Goal: Transaction & Acquisition: Purchase product/service

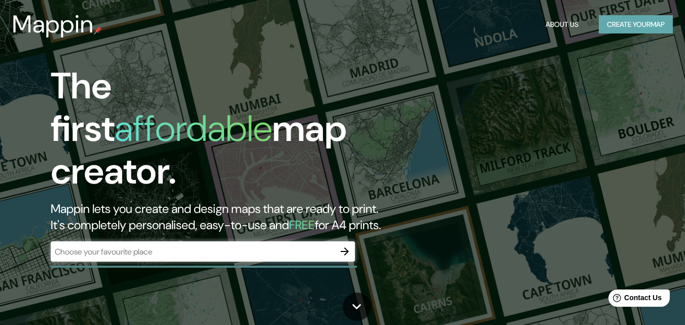
click at [655, 23] on button "Create your map" at bounding box center [636, 24] width 74 height 19
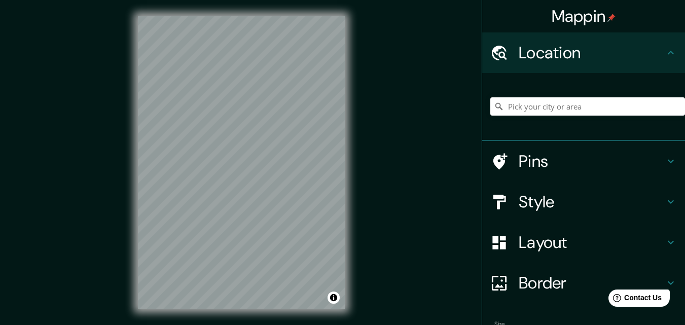
click at [538, 203] on h4 "Style" at bounding box center [592, 202] width 146 height 20
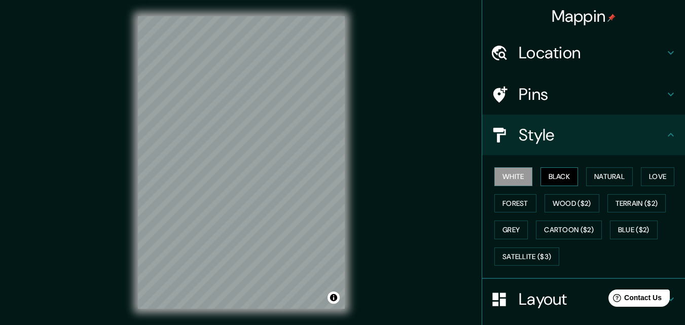
click at [552, 175] on button "Black" at bounding box center [560, 176] width 38 height 19
click at [134, 160] on div "© Mapbox © OpenStreetMap Improve this map" at bounding box center [241, 162] width 239 height 325
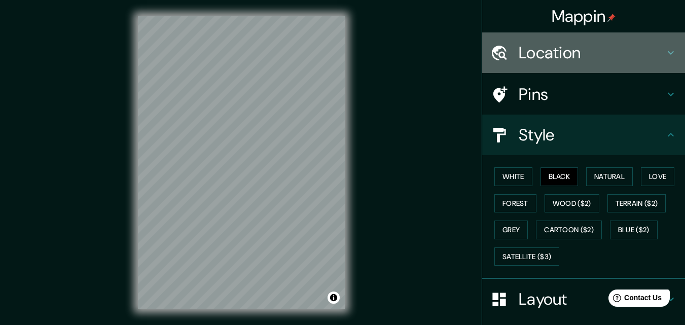
click at [550, 60] on h4 "Location" at bounding box center [592, 53] width 146 height 20
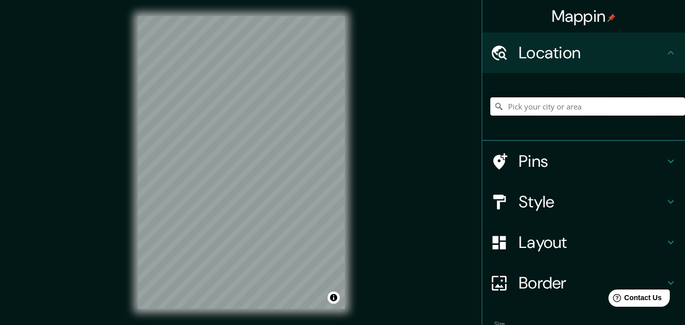
click at [624, 102] on input "Pick your city or area" at bounding box center [587, 106] width 195 height 18
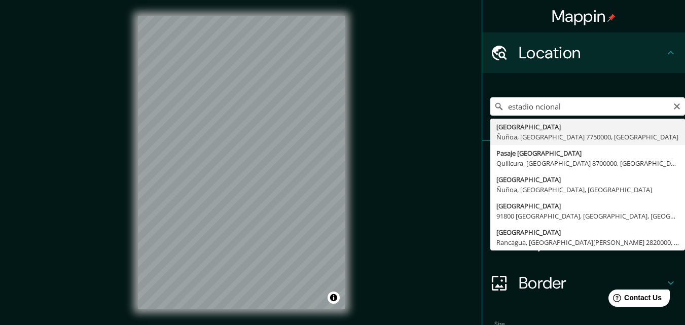
click at [344, 205] on div "© Mapbox © OpenStreetMap Improve this map" at bounding box center [241, 162] width 239 height 325
click at [527, 102] on input "estadio ncional" at bounding box center [587, 106] width 195 height 18
click at [311, 80] on div "Mappin Location [GEOGRAPHIC_DATA] ncional [GEOGRAPHIC_DATA], [GEOGRAPHIC_DATA],…" at bounding box center [342, 170] width 685 height 341
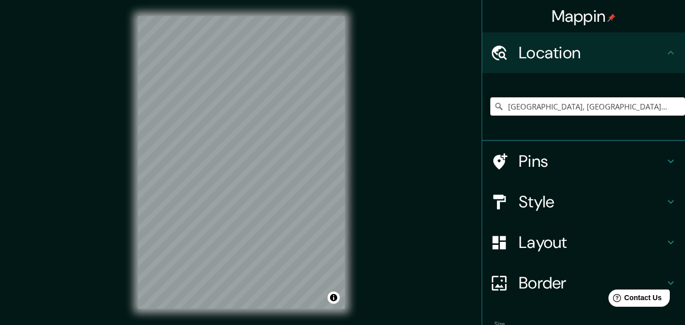
click at [105, 217] on div "Mappin Location [GEOGRAPHIC_DATA], [GEOGRAPHIC_DATA], [GEOGRAPHIC_DATA] Pins St…" at bounding box center [342, 170] width 685 height 341
click at [289, 16] on div at bounding box center [241, 16] width 207 height 0
click at [522, 108] on input "[GEOGRAPHIC_DATA], [GEOGRAPHIC_DATA], [GEOGRAPHIC_DATA]" at bounding box center [587, 106] width 195 height 18
click at [522, 104] on input "[GEOGRAPHIC_DATA], [GEOGRAPHIC_DATA], [GEOGRAPHIC_DATA]" at bounding box center [587, 106] width 195 height 18
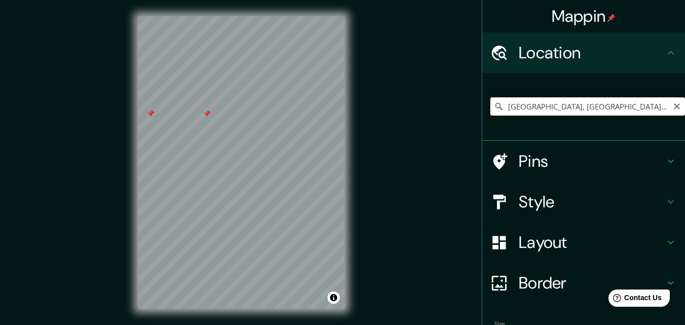
click at [522, 110] on input "[GEOGRAPHIC_DATA], [GEOGRAPHIC_DATA], [GEOGRAPHIC_DATA]" at bounding box center [587, 106] width 195 height 18
click at [628, 105] on input "[GEOGRAPHIC_DATA], [GEOGRAPHIC_DATA], [GEOGRAPHIC_DATA]" at bounding box center [587, 106] width 195 height 18
click at [631, 0] on html "Mappin Location [GEOGRAPHIC_DATA], [GEOGRAPHIC_DATA], [GEOGRAPHIC_DATA] Pins St…" at bounding box center [342, 162] width 685 height 325
click at [116, 207] on div "Mappin Location [GEOGRAPHIC_DATA], [GEOGRAPHIC_DATA], [GEOGRAPHIC_DATA] Pins St…" at bounding box center [342, 170] width 685 height 341
drag, startPoint x: 620, startPoint y: 102, endPoint x: 408, endPoint y: 83, distance: 212.9
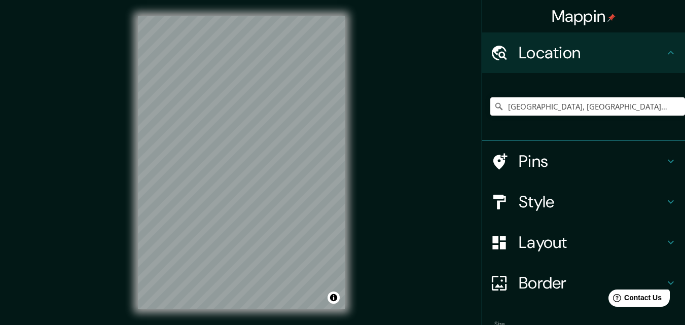
click at [408, 83] on div "Mappin Location [GEOGRAPHIC_DATA], [GEOGRAPHIC_DATA], [GEOGRAPHIC_DATA] Pins St…" at bounding box center [342, 170] width 685 height 341
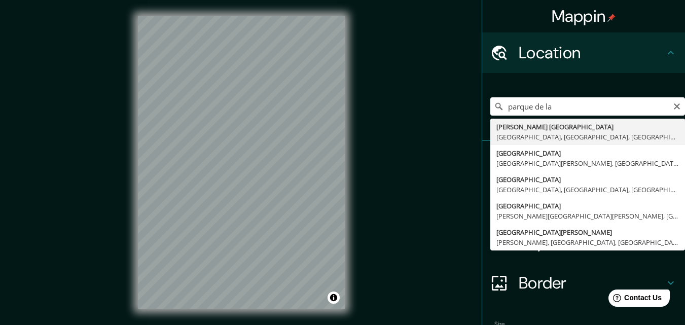
type input "[PERSON_NAME][GEOGRAPHIC_DATA], [GEOGRAPHIC_DATA], [GEOGRAPHIC_DATA], [GEOGRAPH…"
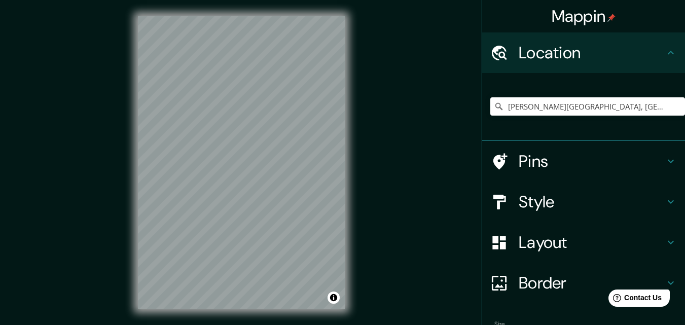
click at [655, 162] on h4 "Pins" at bounding box center [592, 161] width 146 height 20
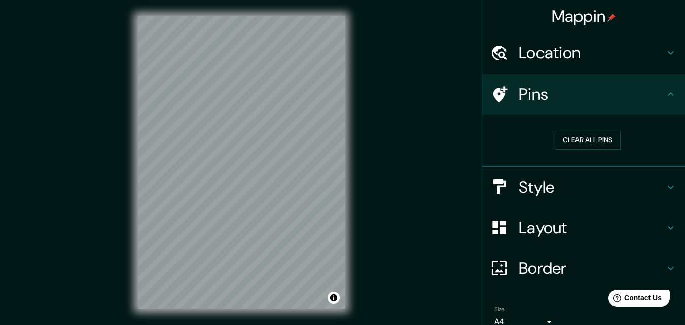
click at [628, 100] on h4 "Pins" at bounding box center [592, 94] width 146 height 20
click at [667, 92] on icon at bounding box center [671, 94] width 12 height 12
click at [658, 179] on div "Style" at bounding box center [583, 187] width 203 height 41
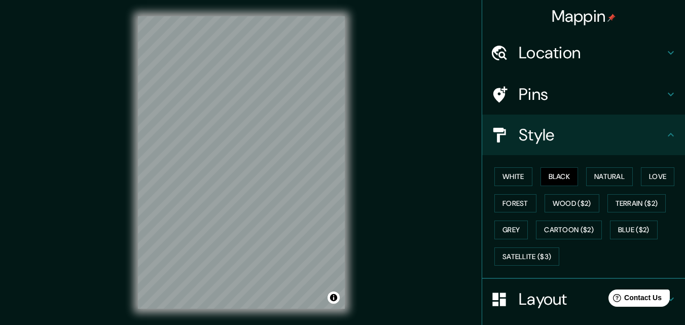
click at [662, 144] on div "Style" at bounding box center [583, 135] width 203 height 41
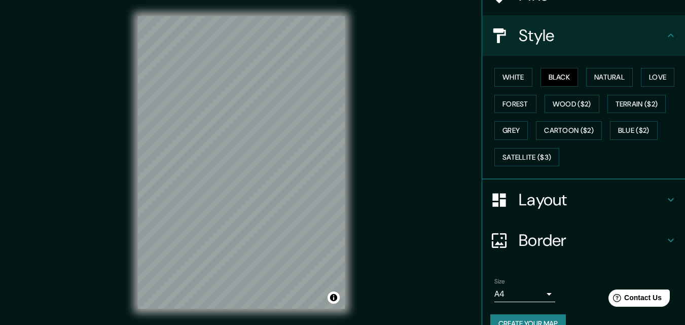
scroll to position [101, 0]
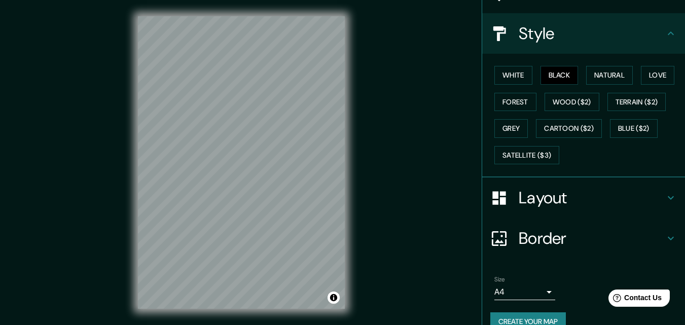
click at [653, 203] on h4 "Layout" at bounding box center [592, 198] width 146 height 20
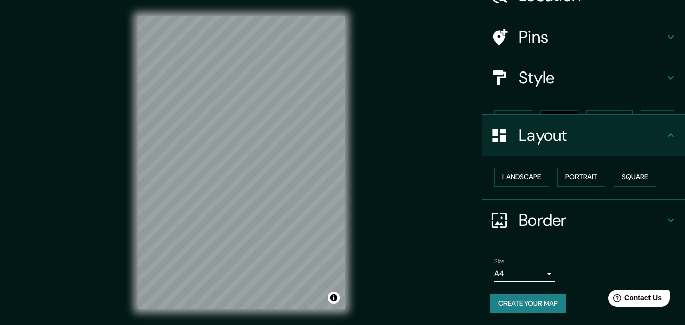
scroll to position [40, 0]
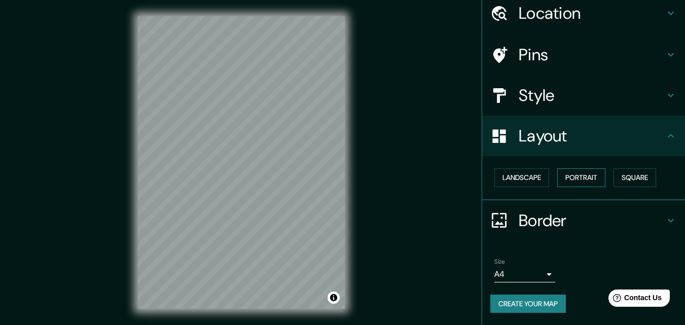
click at [584, 181] on button "Portrait" at bounding box center [581, 177] width 48 height 19
click at [533, 173] on button "Landscape" at bounding box center [521, 177] width 55 height 19
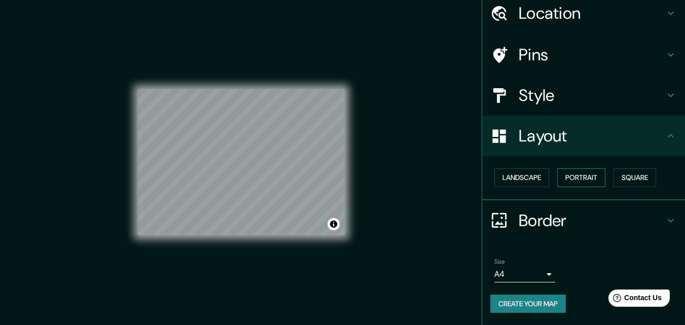
click at [578, 180] on button "Portrait" at bounding box center [581, 177] width 48 height 19
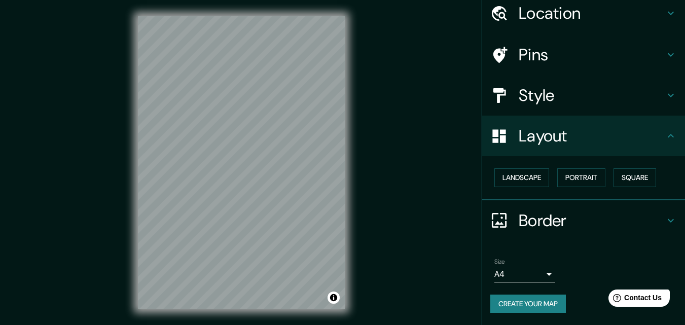
click at [640, 168] on div "Landscape [GEOGRAPHIC_DATA]" at bounding box center [587, 177] width 195 height 27
click at [641, 174] on button "Square" at bounding box center [635, 177] width 43 height 19
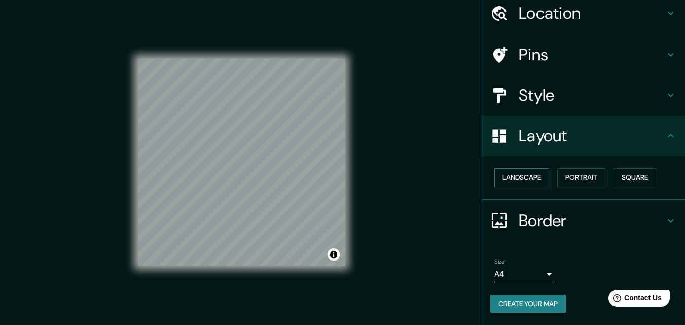
click at [496, 181] on button "Landscape" at bounding box center [521, 177] width 55 height 19
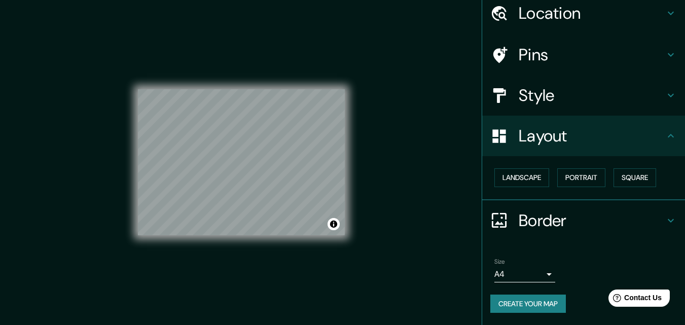
click at [629, 218] on h4 "Border" at bounding box center [592, 220] width 146 height 20
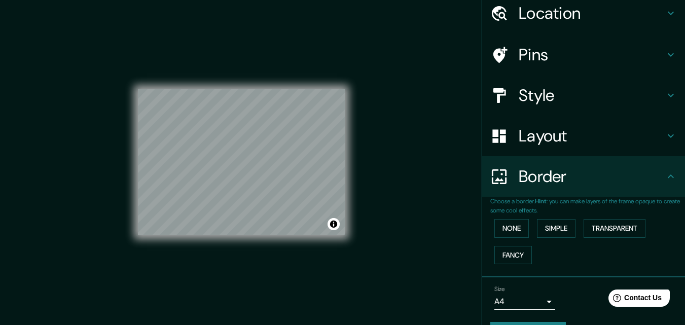
click at [630, 205] on p "Choose a border. Hint : you can make layers of the frame opaque to create some …" at bounding box center [587, 206] width 195 height 18
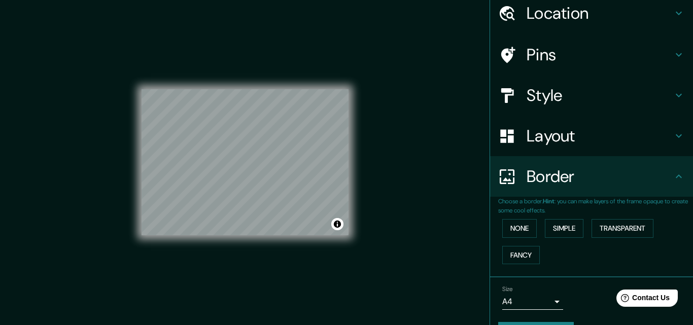
click at [538, 306] on body "Mappin Location [PERSON_NAME] [GEOGRAPHIC_DATA], [GEOGRAPHIC_DATA], [GEOGRAPHIC…" at bounding box center [346, 162] width 693 height 325
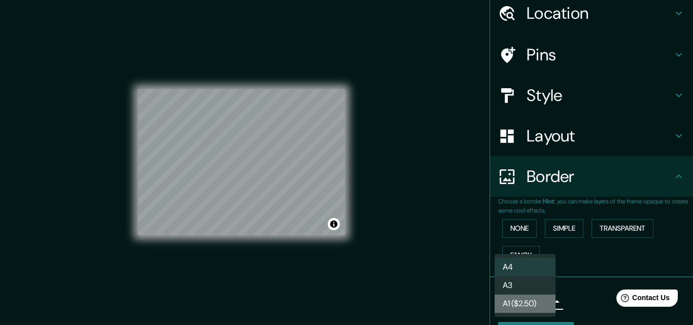
click at [534, 304] on li "A1 ($2.50)" at bounding box center [524, 304] width 61 height 18
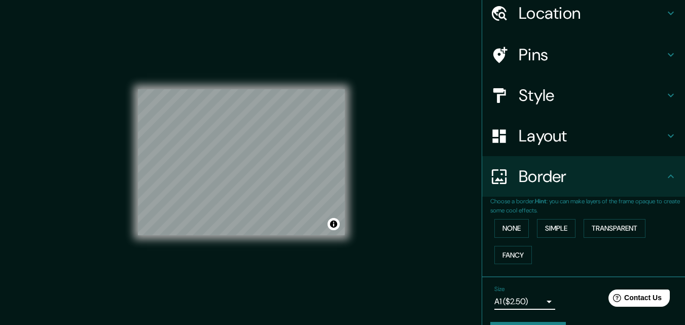
click at [544, 305] on body "Mappin Location [PERSON_NAME] [GEOGRAPHIC_DATA], [GEOGRAPHIC_DATA], [GEOGRAPHIC…" at bounding box center [342, 162] width 685 height 325
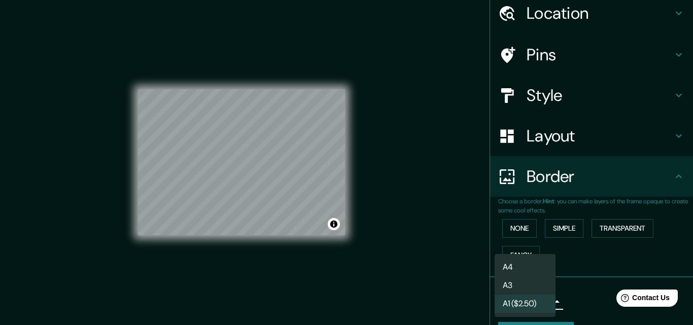
click at [537, 288] on li "A3" at bounding box center [524, 285] width 61 height 18
click at [534, 306] on body "Mappin Location [PERSON_NAME] [GEOGRAPHIC_DATA], [GEOGRAPHIC_DATA], [GEOGRAPHIC…" at bounding box center [346, 162] width 693 height 325
click at [545, 285] on li "A3" at bounding box center [524, 285] width 61 height 18
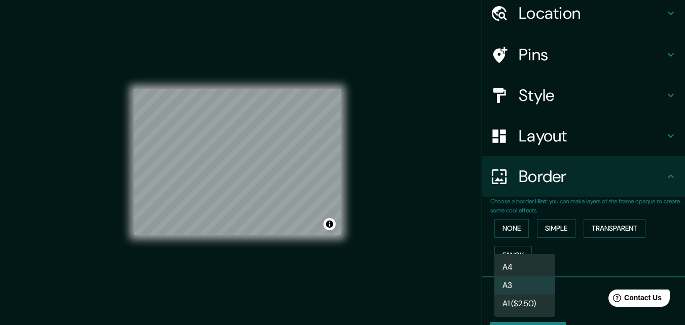
click at [533, 303] on body "Mappin Location [PERSON_NAME] [GEOGRAPHIC_DATA], [GEOGRAPHIC_DATA], [GEOGRAPHIC…" at bounding box center [342, 162] width 685 height 325
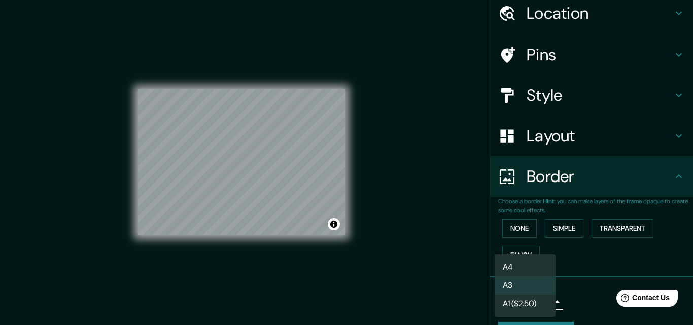
click at [516, 264] on li "A4" at bounding box center [524, 267] width 61 height 18
click at [517, 305] on body "Mappin Location [PERSON_NAME] [GEOGRAPHIC_DATA], [GEOGRAPHIC_DATA], [GEOGRAPHIC…" at bounding box center [346, 162] width 693 height 325
click at [517, 282] on li "A3" at bounding box center [524, 285] width 61 height 18
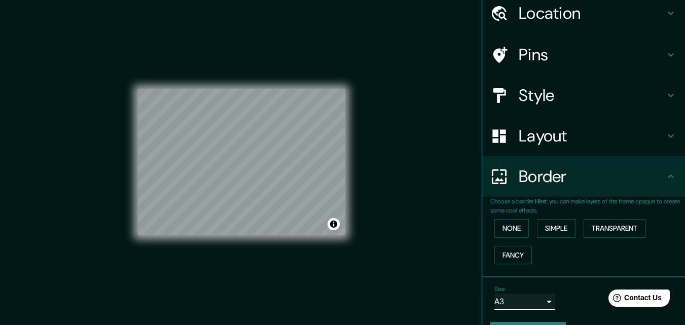
scroll to position [67, 0]
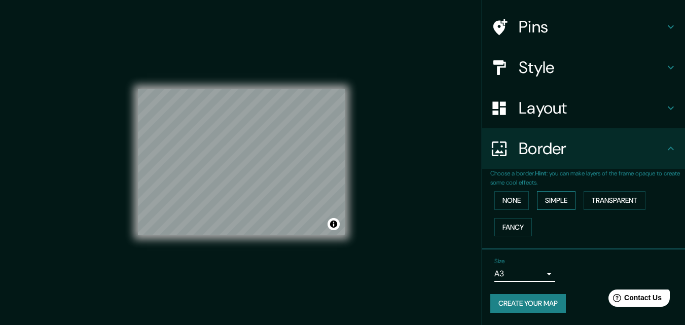
click at [551, 201] on button "Simple" at bounding box center [556, 200] width 39 height 19
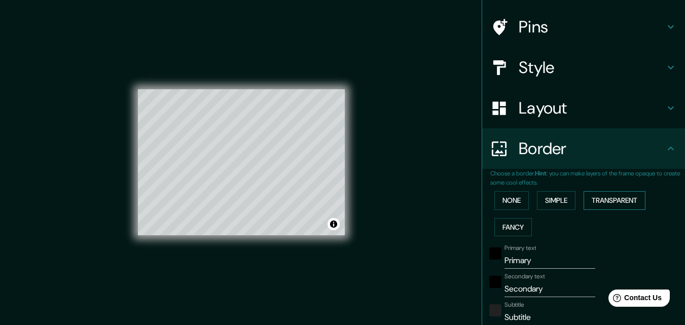
click at [596, 200] on button "Transparent" at bounding box center [615, 200] width 62 height 19
click at [521, 224] on button "Fancy" at bounding box center [513, 227] width 38 height 19
click at [494, 199] on button "None" at bounding box center [511, 200] width 34 height 19
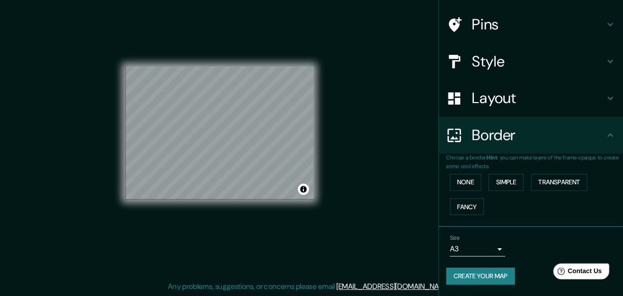
scroll to position [0, 0]
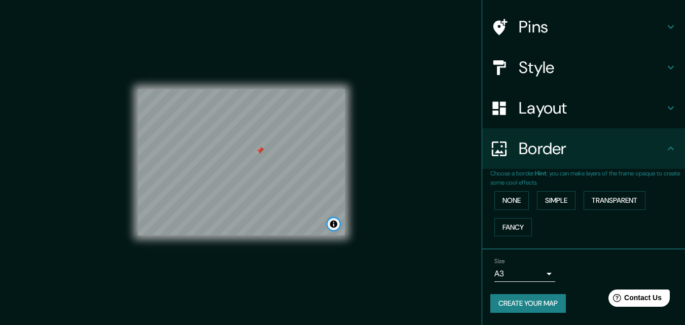
click at [336, 228] on button "Toggle attribution" at bounding box center [334, 224] width 12 height 12
click at [334, 227] on button "Toggle attribution" at bounding box center [334, 224] width 12 height 12
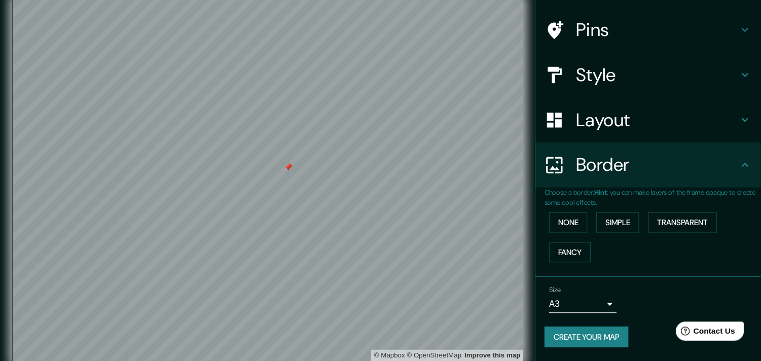
scroll to position [30, 0]
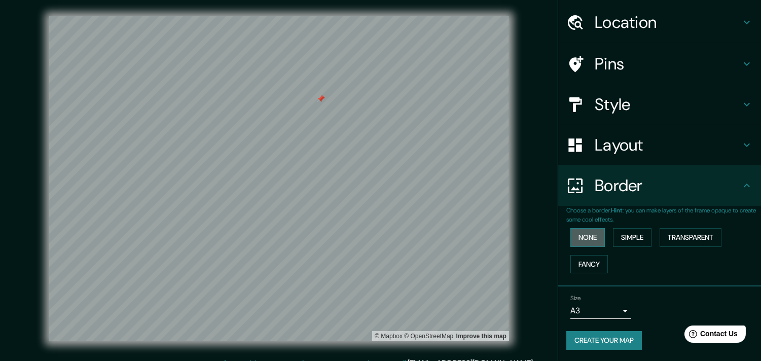
click at [594, 235] on button "None" at bounding box center [588, 237] width 34 height 19
click at [629, 238] on button "Simple" at bounding box center [632, 237] width 39 height 19
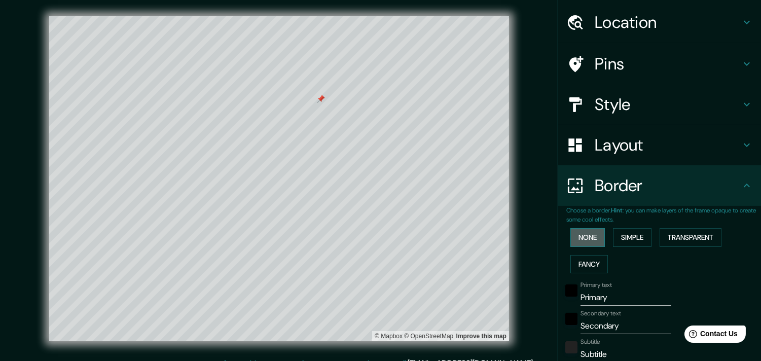
click at [588, 229] on button "None" at bounding box center [588, 237] width 34 height 19
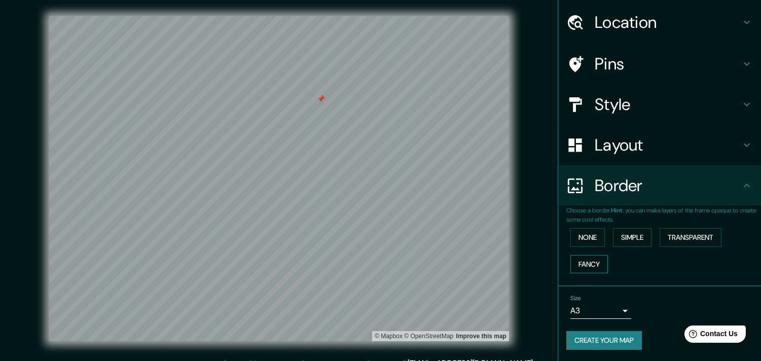
click at [596, 267] on button "Fancy" at bounding box center [590, 264] width 38 height 19
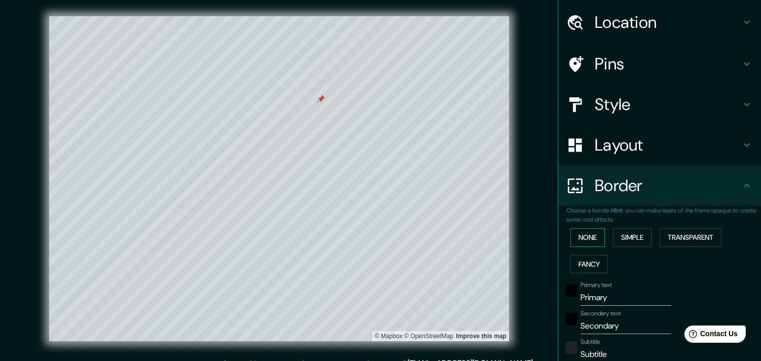
click at [584, 239] on button "None" at bounding box center [588, 237] width 34 height 19
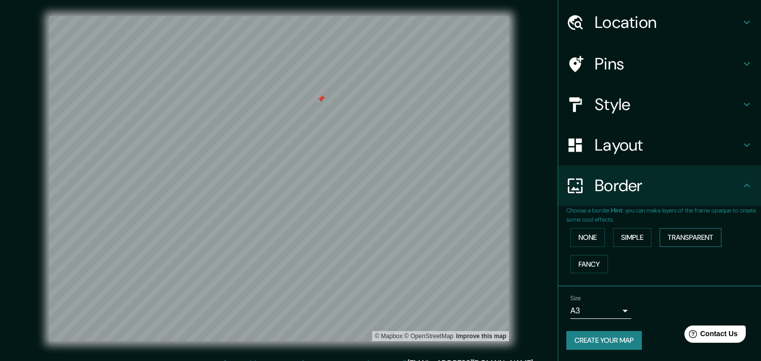
click at [661, 239] on button "Transparent" at bounding box center [691, 237] width 62 height 19
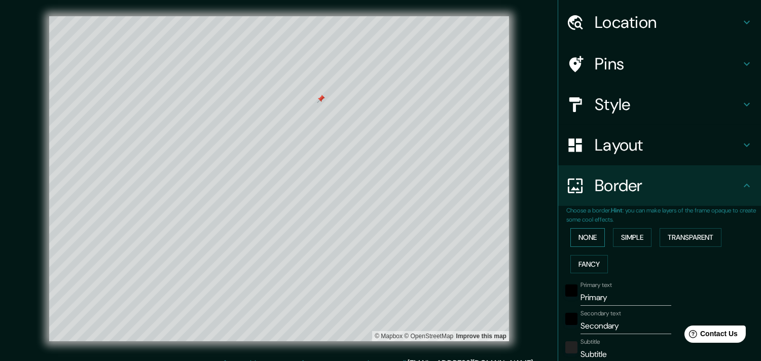
click at [579, 239] on button "None" at bounding box center [588, 237] width 34 height 19
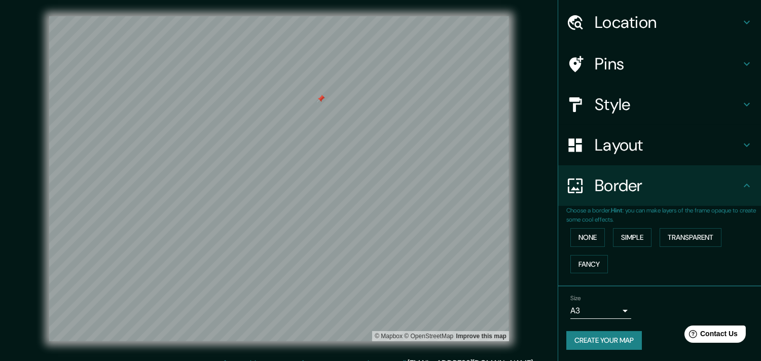
click at [592, 314] on body "Mappin Location [PERSON_NAME] [GEOGRAPHIC_DATA], [GEOGRAPHIC_DATA], [GEOGRAPHIC…" at bounding box center [380, 180] width 761 height 361
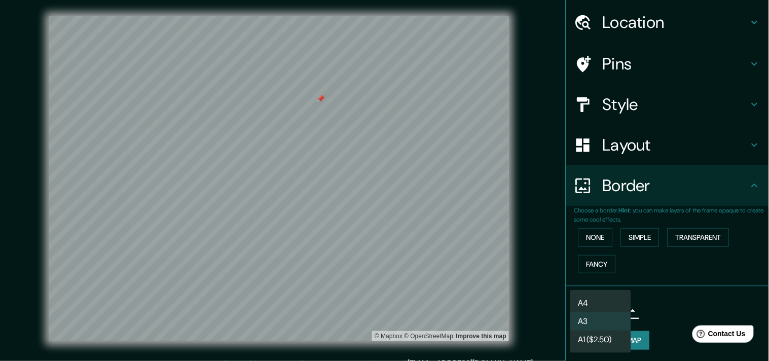
click at [605, 305] on li "A4" at bounding box center [601, 303] width 61 height 18
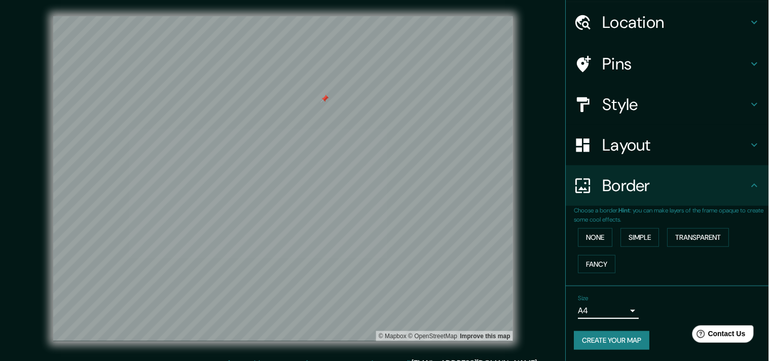
click at [600, 315] on body "Mappin Location [PERSON_NAME] [GEOGRAPHIC_DATA], [GEOGRAPHIC_DATA], [GEOGRAPHIC…" at bounding box center [384, 180] width 769 height 361
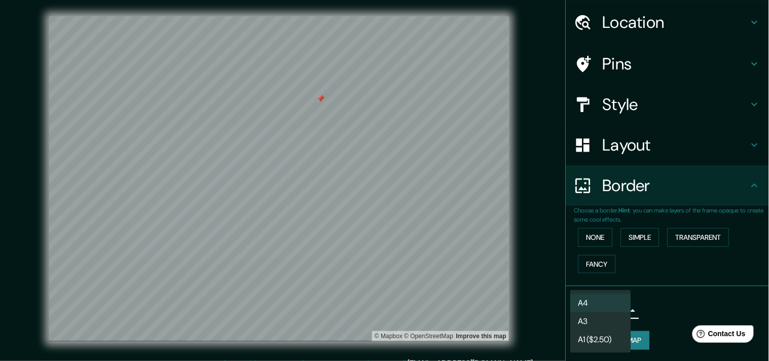
click at [599, 323] on li "A3" at bounding box center [601, 321] width 61 height 18
type input "a4"
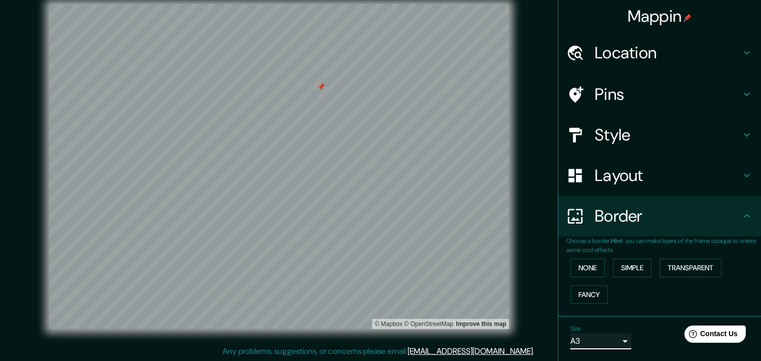
scroll to position [0, 0]
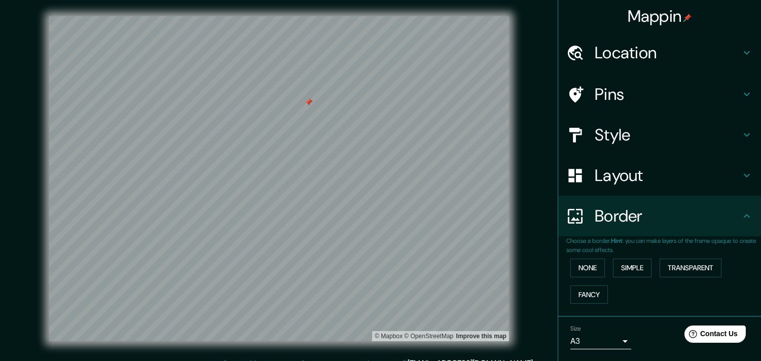
click at [681, 165] on h4 "Layout" at bounding box center [668, 175] width 146 height 20
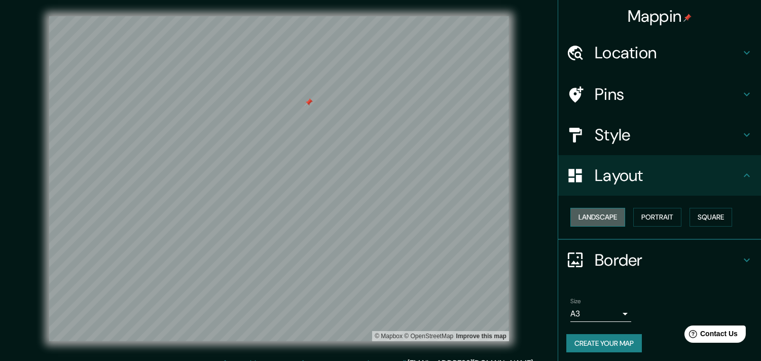
click at [610, 216] on button "Landscape" at bounding box center [598, 217] width 55 height 19
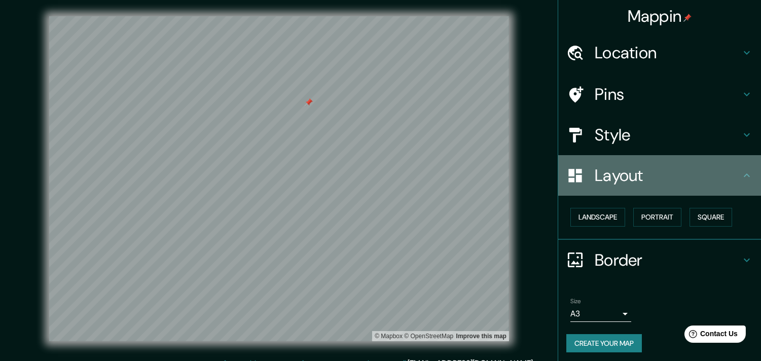
click at [685, 184] on h4 "Layout" at bounding box center [668, 175] width 146 height 20
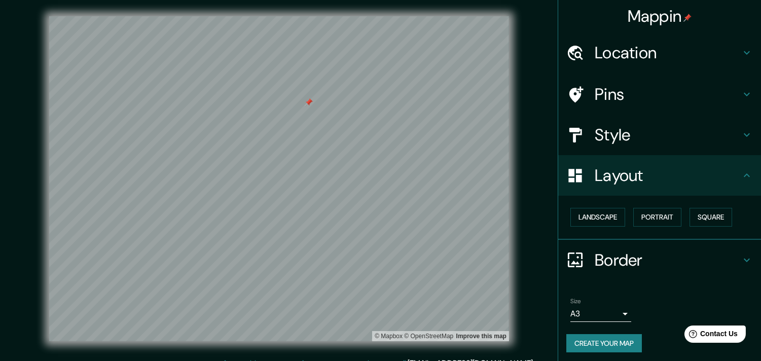
click at [685, 143] on h4 "Style" at bounding box center [668, 135] width 146 height 20
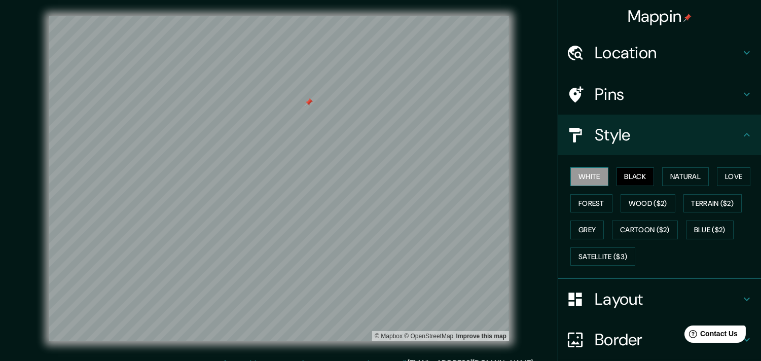
click at [591, 175] on button "White" at bounding box center [590, 176] width 38 height 19
click at [638, 178] on button "Black" at bounding box center [636, 176] width 38 height 19
click at [675, 182] on button "Natural" at bounding box center [685, 176] width 47 height 19
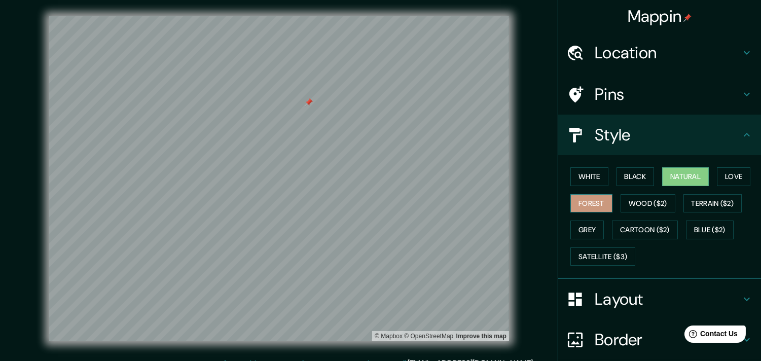
click at [587, 205] on button "Forest" at bounding box center [592, 203] width 42 height 19
click at [685, 174] on button "Love" at bounding box center [733, 176] width 33 height 19
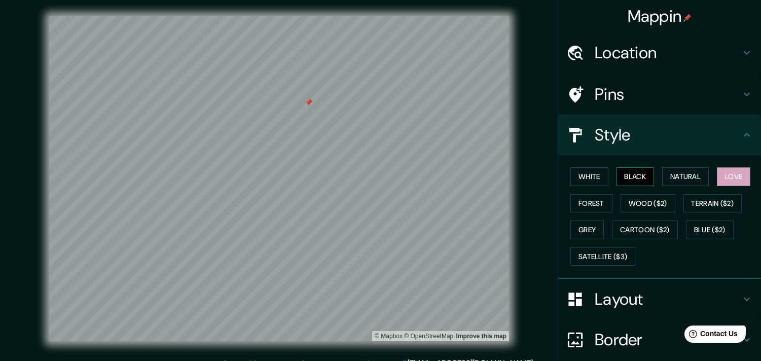
click at [632, 176] on button "Black" at bounding box center [636, 176] width 38 height 19
click at [640, 233] on button "Cartoon ($2)" at bounding box center [645, 230] width 66 height 19
click at [633, 175] on button "Black" at bounding box center [636, 176] width 38 height 19
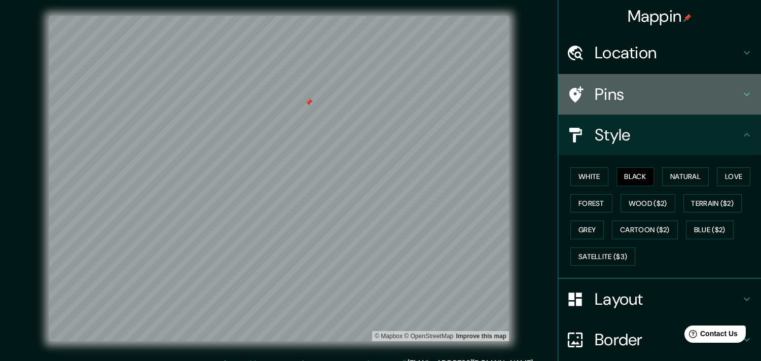
click at [658, 89] on h4 "Pins" at bounding box center [668, 94] width 146 height 20
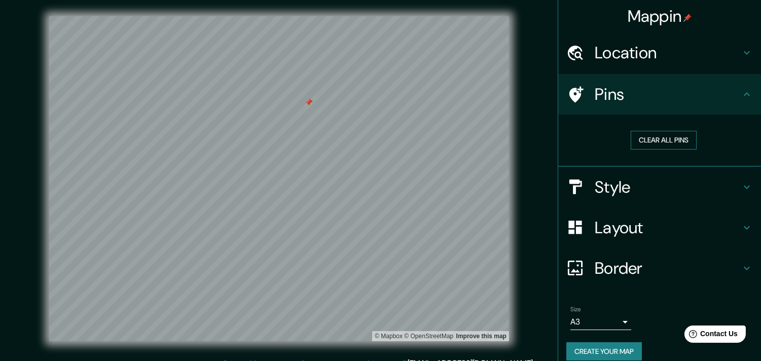
click at [665, 140] on button "Clear all pins" at bounding box center [664, 140] width 66 height 19
